Goal: Information Seeking & Learning: Learn about a topic

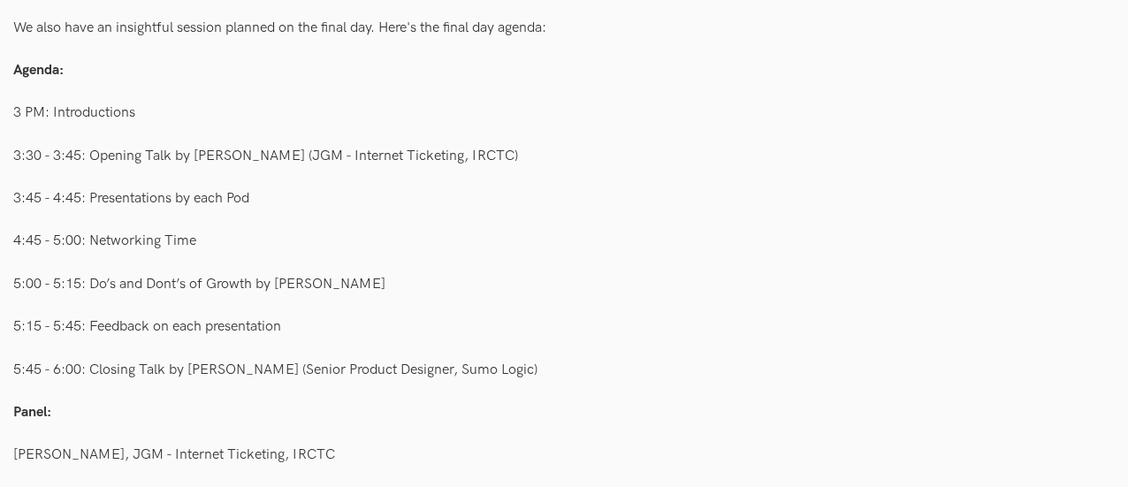
scroll to position [898, 0]
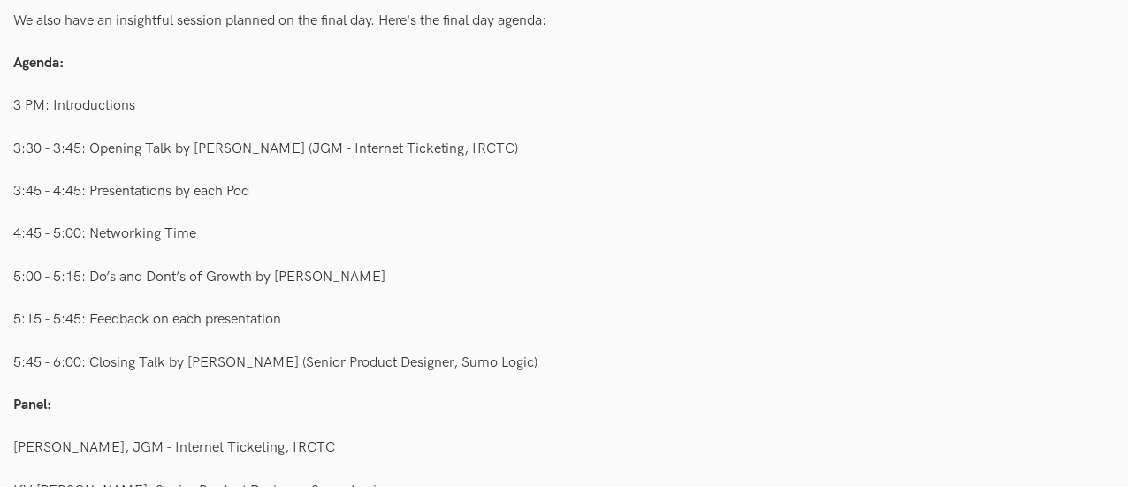
drag, startPoint x: 461, startPoint y: 218, endPoint x: 403, endPoint y: 231, distance: 59.6
click at [403, 231] on div "4:45 - 5:00: Networking Time" at bounding box center [564, 234] width 1102 height 34
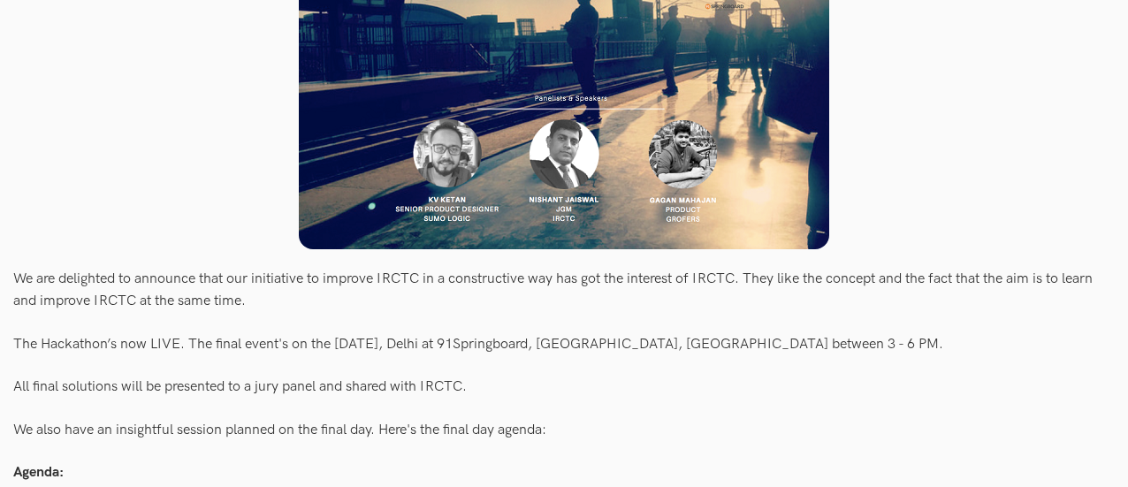
scroll to position [488, 0]
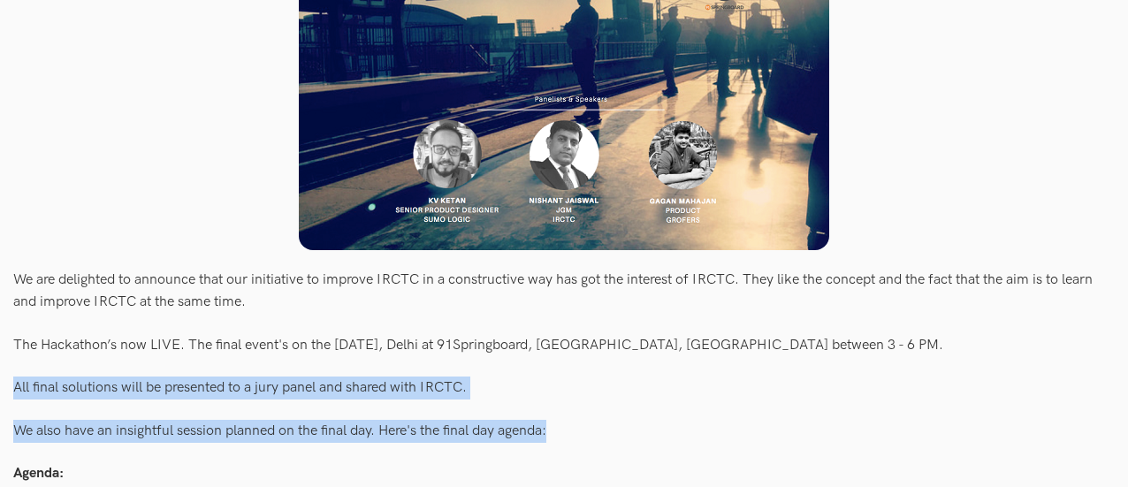
drag, startPoint x: 3, startPoint y: 392, endPoint x: 605, endPoint y: 435, distance: 603.6
click at [605, 380] on div "All final solutions will be presented to a jury panel and shared with IRCTC." at bounding box center [564, 388] width 1102 height 34
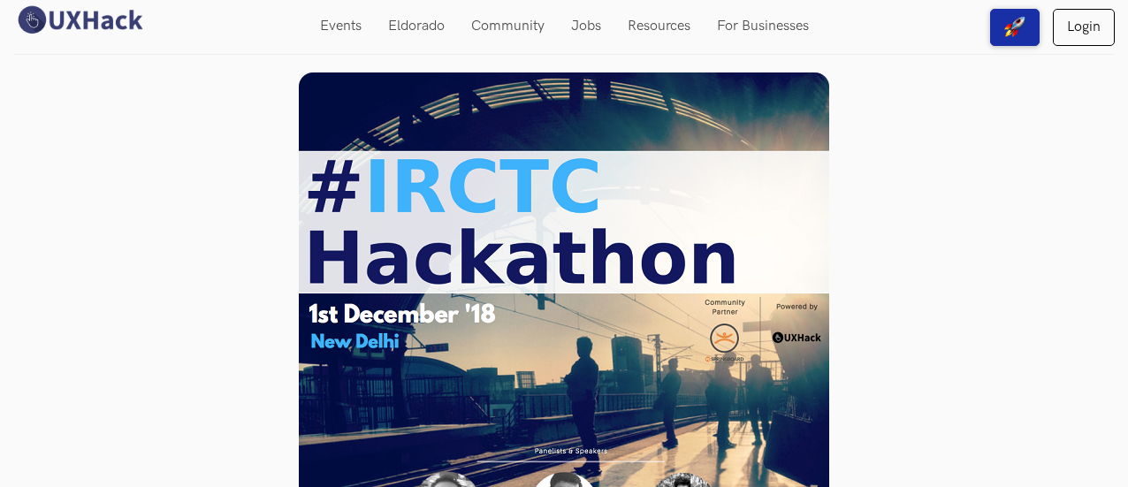
scroll to position [0, 0]
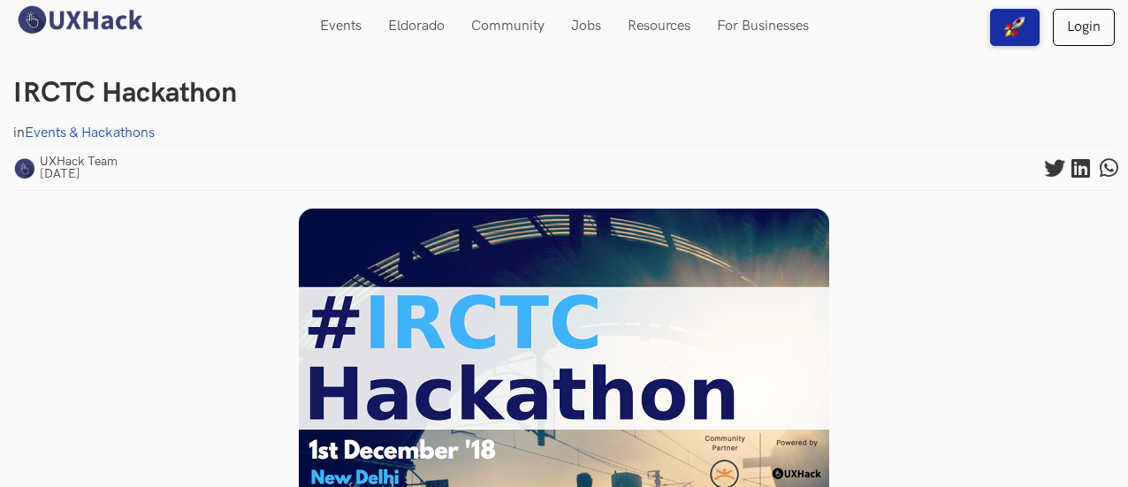
click at [95, 342] on div at bounding box center [564, 475] width 1102 height 533
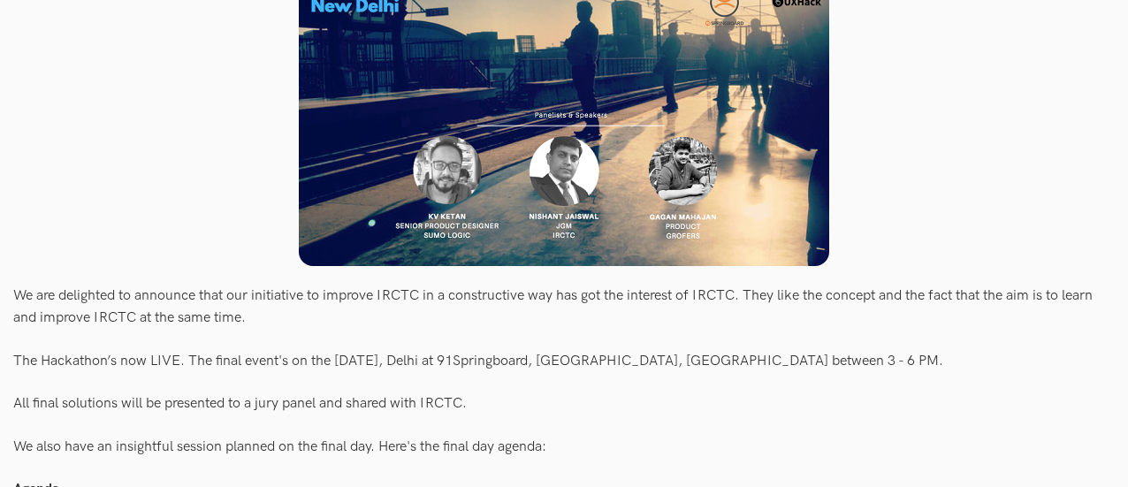
scroll to position [467, 0]
